Goal: Information Seeking & Learning: Learn about a topic

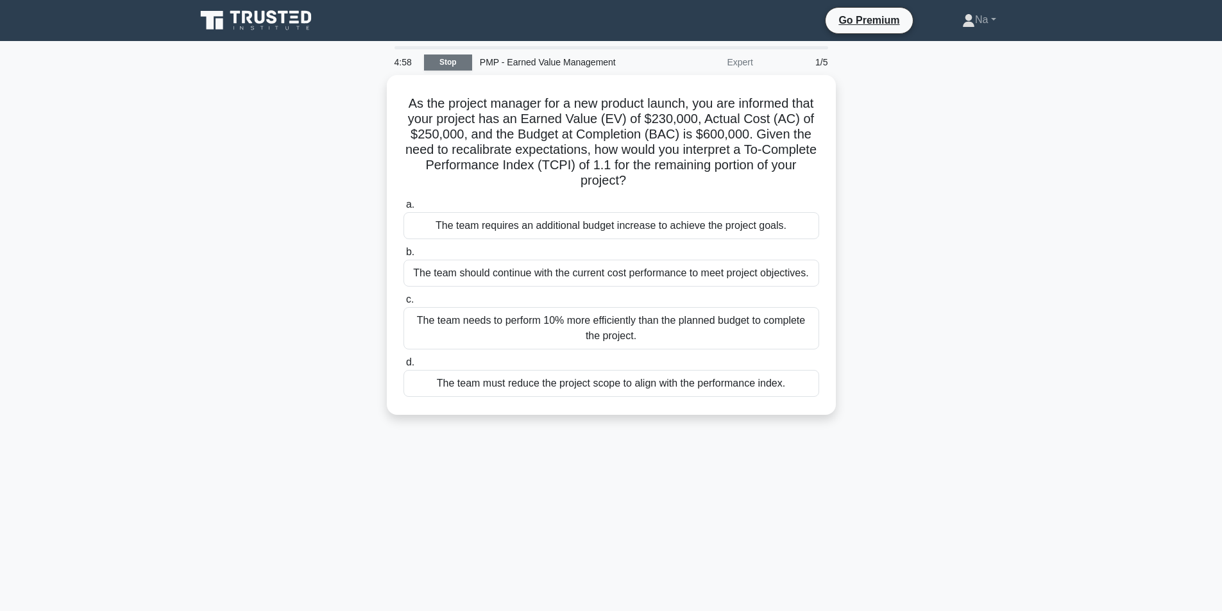
click at [455, 58] on link "Stop" at bounding box center [448, 63] width 48 height 16
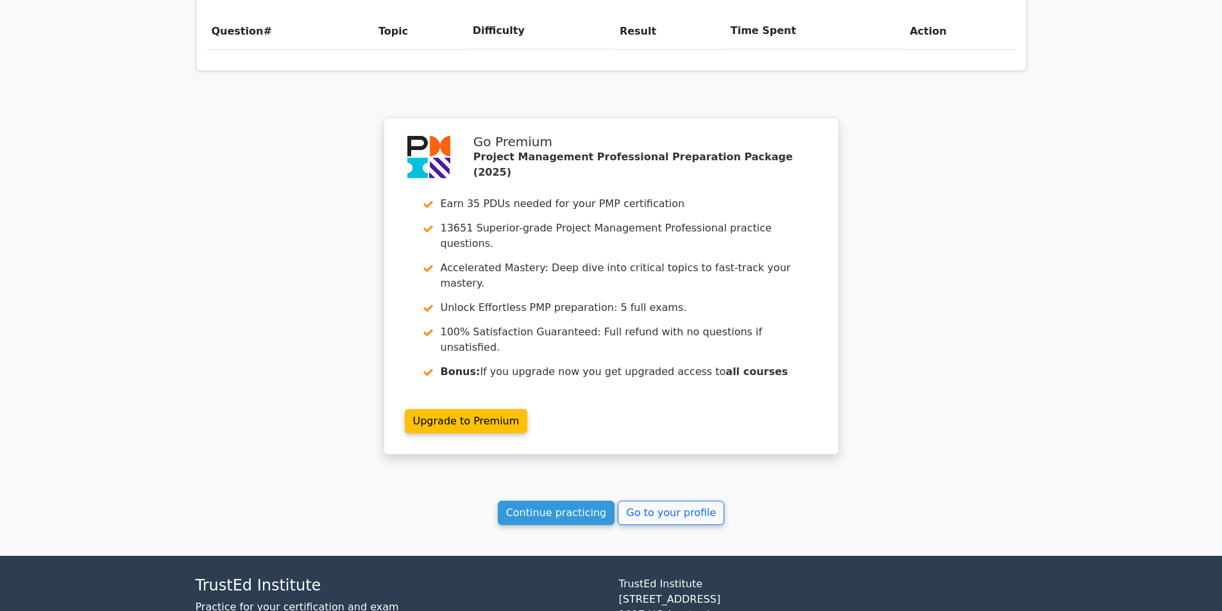
scroll to position [966, 0]
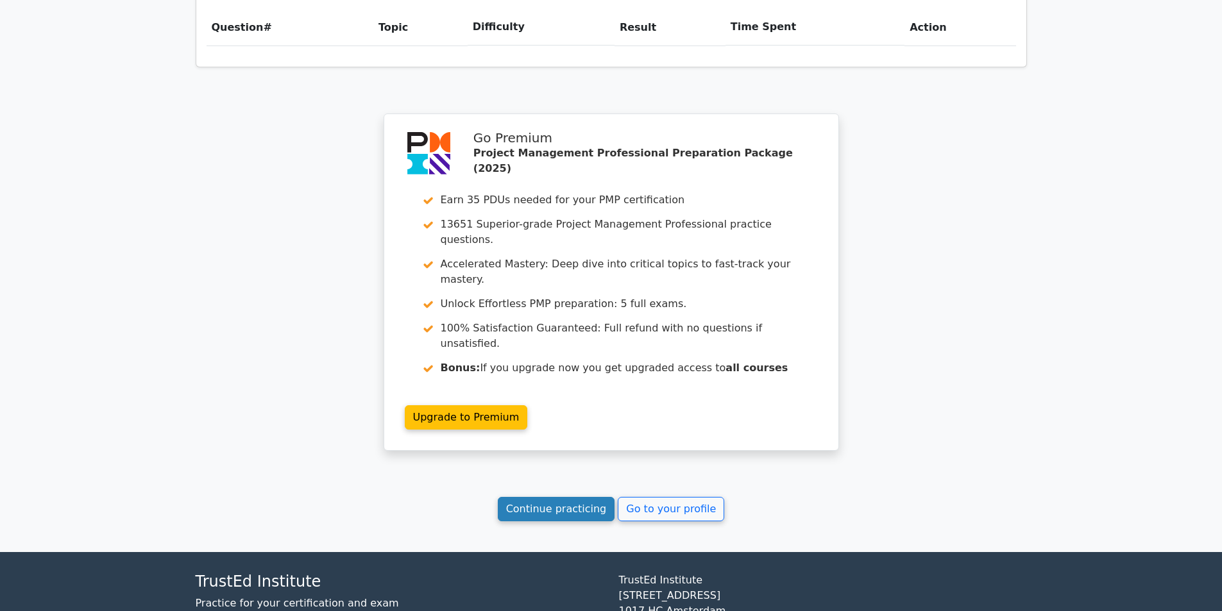
click at [565, 497] on link "Continue practicing" at bounding box center [556, 509] width 117 height 24
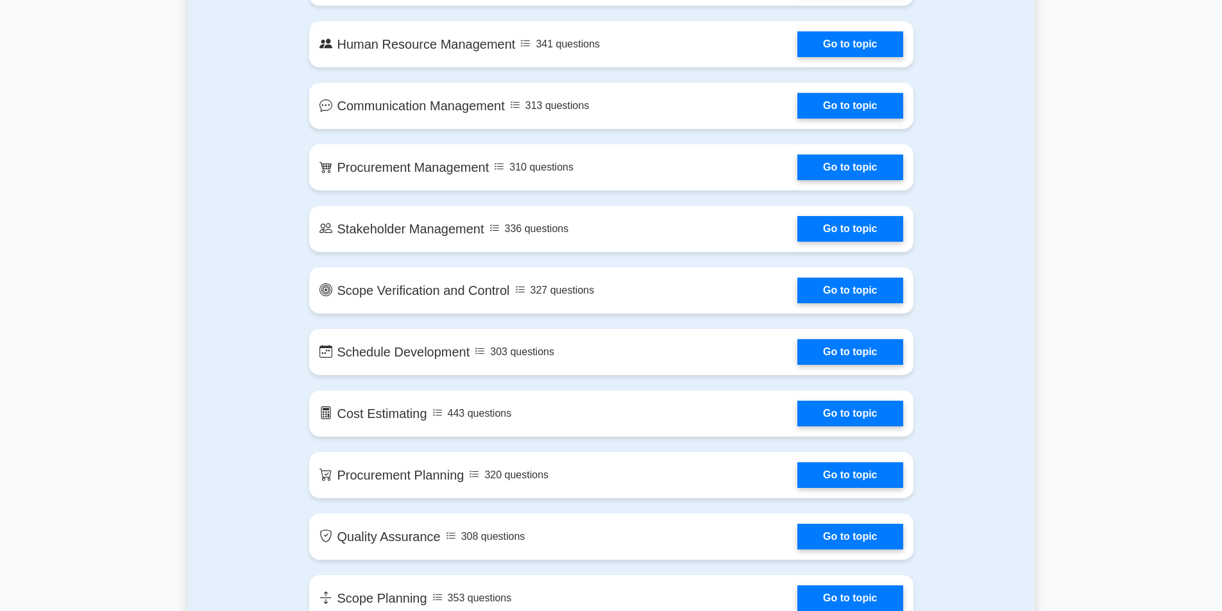
scroll to position [1347, 0]
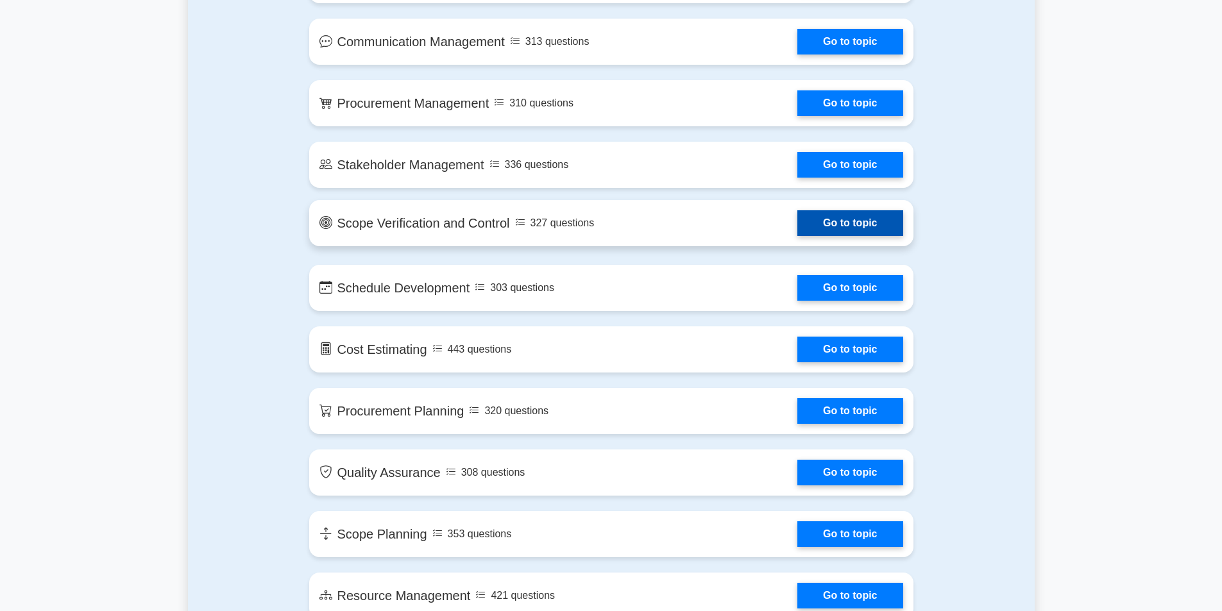
click at [797, 233] on link "Go to topic" at bounding box center [849, 223] width 105 height 26
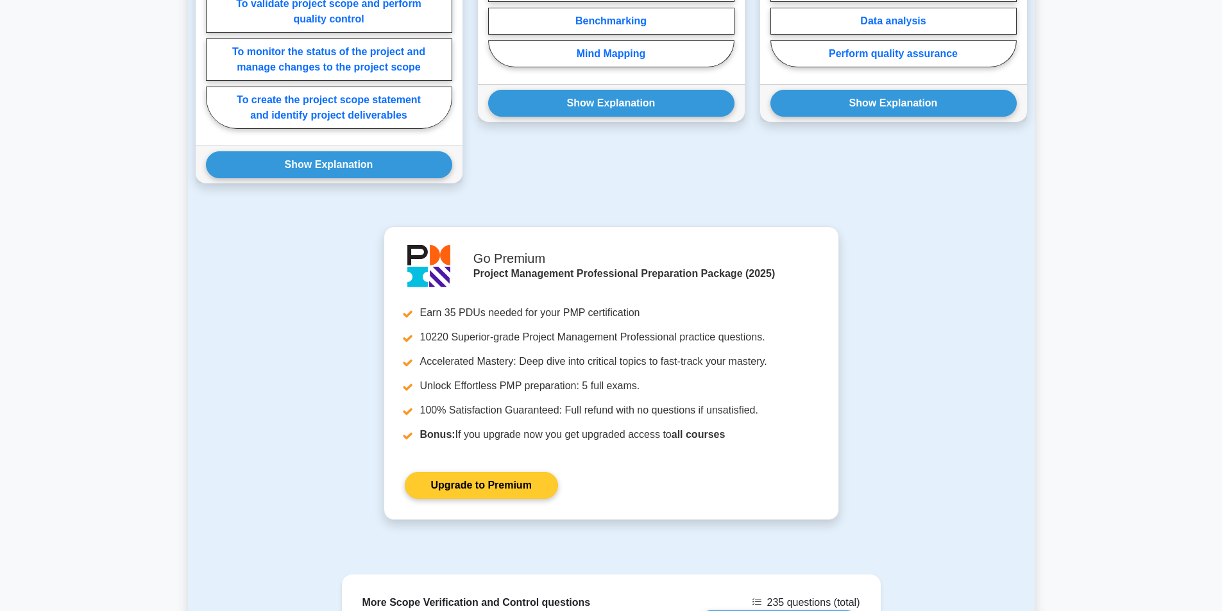
scroll to position [1307, 0]
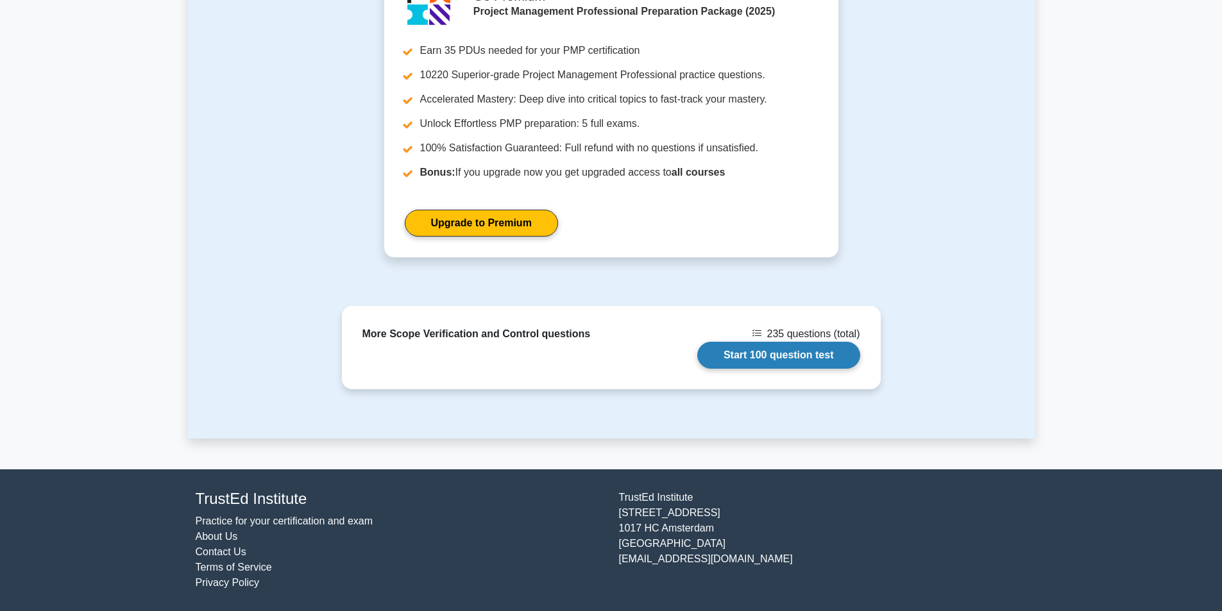
click at [765, 362] on link "Start 100 question test" at bounding box center [778, 355] width 163 height 27
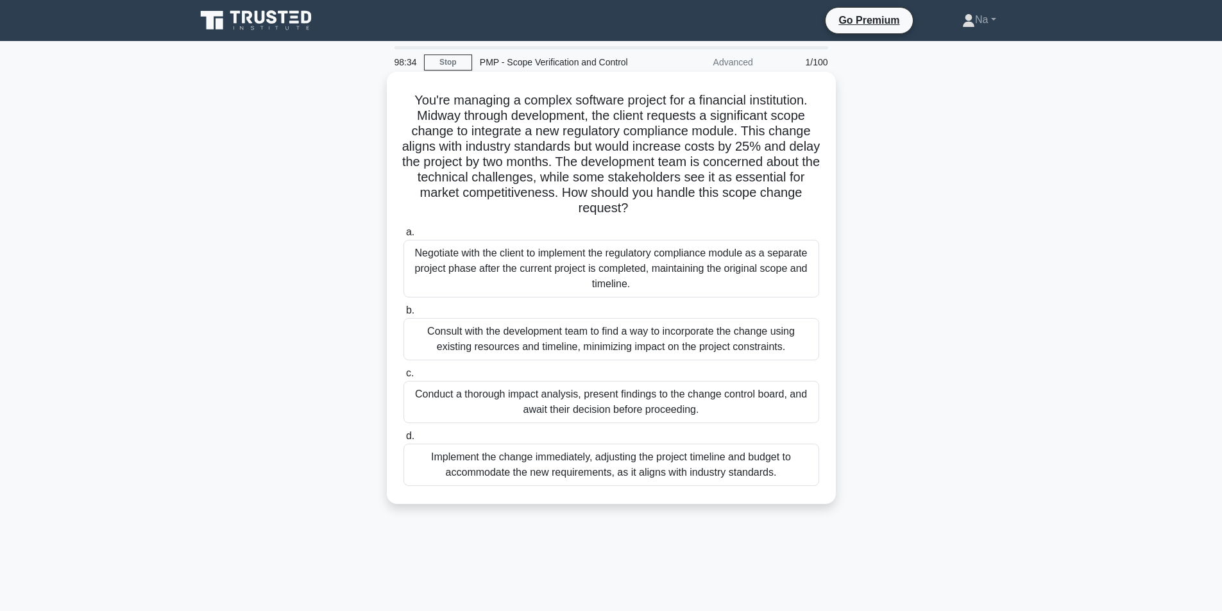
click at [671, 396] on div "Conduct a thorough impact analysis, present findings to the change control boar…" at bounding box center [612, 402] width 416 height 42
click at [404, 378] on input "c. Conduct a thorough impact analysis, present findings to the change control b…" at bounding box center [404, 374] width 0 height 8
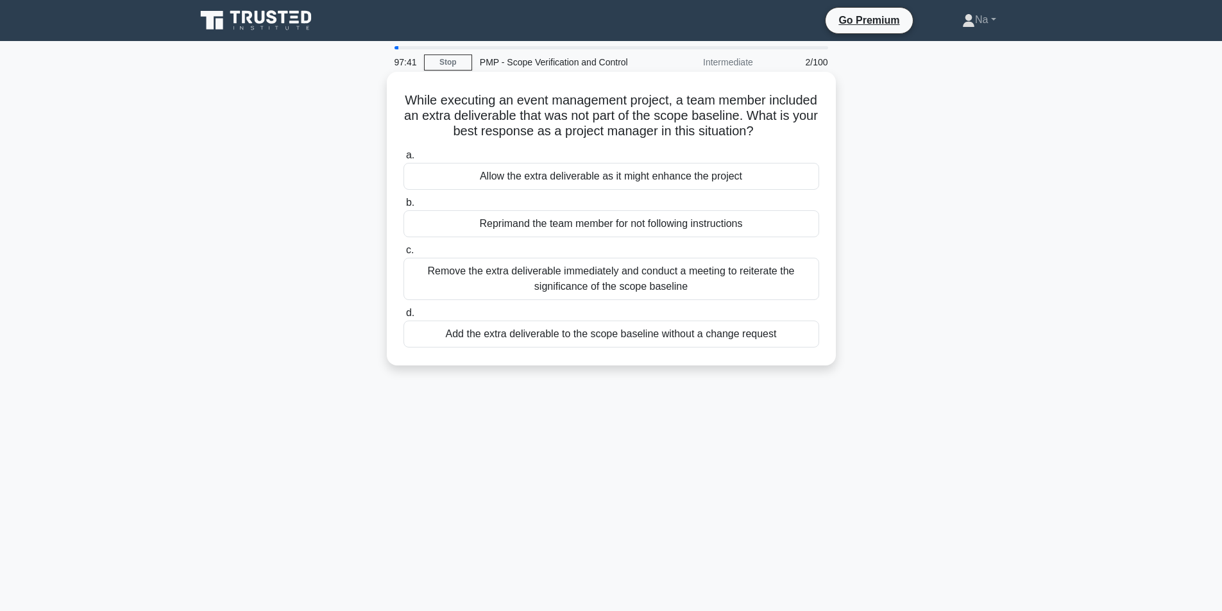
click at [704, 262] on div "Remove the extra deliverable immediately and conduct a meeting to reiterate the…" at bounding box center [612, 279] width 416 height 42
click at [404, 255] on input "c. Remove the extra deliverable immediately and conduct a meeting to reiterate …" at bounding box center [404, 250] width 0 height 8
